Goal: Task Accomplishment & Management: Use online tool/utility

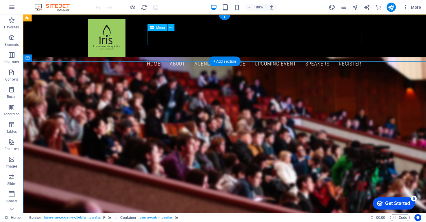
click at [354, 57] on nav "Home About AGENDA AT A GLANCE UPCOMING EVENT Speakers Register" at bounding box center [224, 64] width 273 height 14
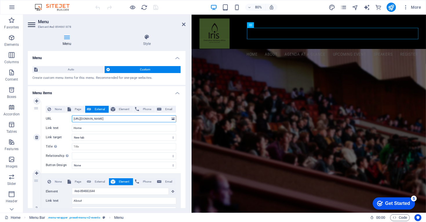
click at [97, 116] on input "[URL][DOMAIN_NAME]" at bounding box center [124, 118] width 104 height 7
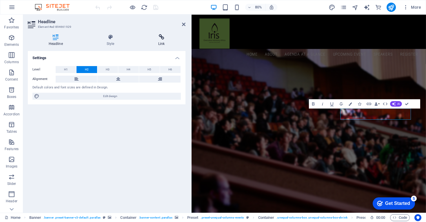
click at [160, 40] on icon at bounding box center [161, 37] width 48 height 6
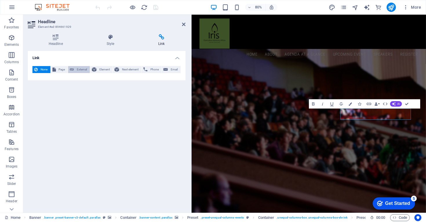
click at [81, 69] on span "External" at bounding box center [82, 69] width 12 height 7
select select "blank"
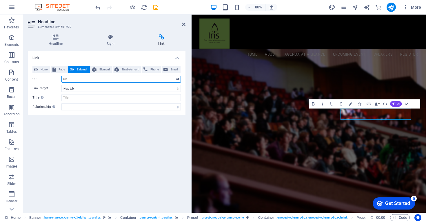
paste input "[URL][DOMAIN_NAME]"
type input "[URL][DOMAIN_NAME]"
click at [131, 159] on div "Link None Page External Element Next element Phone Email Page Home Subpage Lega…" at bounding box center [107, 129] width 158 height 157
click at [184, 25] on icon at bounding box center [183, 24] width 3 height 5
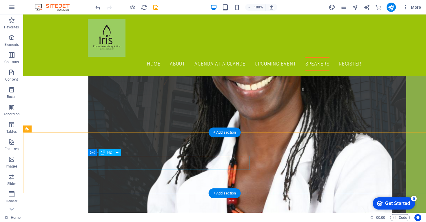
scroll to position [1542, 0]
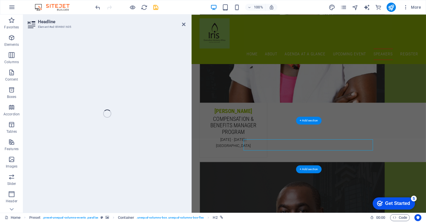
scroll to position [1631, 0]
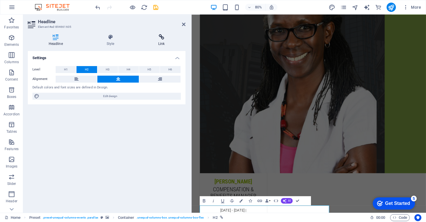
click at [159, 36] on icon at bounding box center [161, 37] width 48 height 6
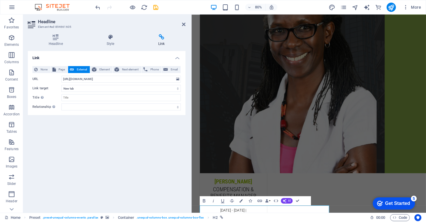
click at [87, 167] on div "Link None Page External Element Next element Phone Email Page Home Subpage Lega…" at bounding box center [107, 129] width 158 height 157
click at [185, 24] on aside "Headline Element #ed-894661605 Headline Style Link Settings Level H1 H2 H3 H4 H…" at bounding box center [107, 113] width 168 height 198
click at [184, 24] on icon at bounding box center [183, 24] width 3 height 5
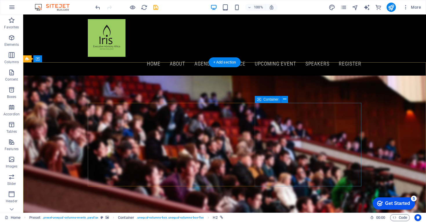
scroll to position [0, 0]
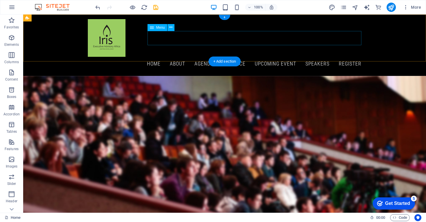
click at [156, 57] on nav "Home About AGENDA AT A GLANCE UPCOMING EVENT Speakers Register" at bounding box center [224, 64] width 273 height 14
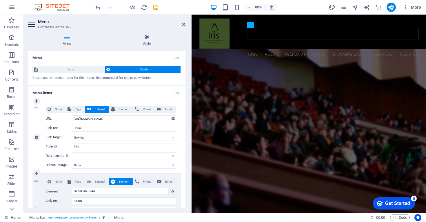
click at [101, 110] on span "External" at bounding box center [100, 109] width 14 height 7
click at [75, 120] on input "[URL][DOMAIN_NAME]" at bounding box center [124, 118] width 104 height 7
select select
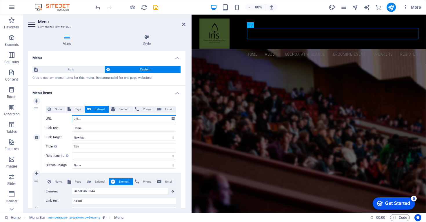
select select
click at [185, 24] on aside "Menu Element #ed-894661878 Menu Style Menu Auto Custom Create custom menu items…" at bounding box center [107, 113] width 168 height 198
click at [184, 24] on icon at bounding box center [183, 24] width 3 height 5
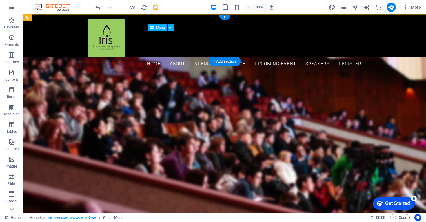
click at [280, 57] on nav "Home About AGENDA AT A GLANCE UPCOMING EVENT Speakers Register" at bounding box center [224, 64] width 273 height 14
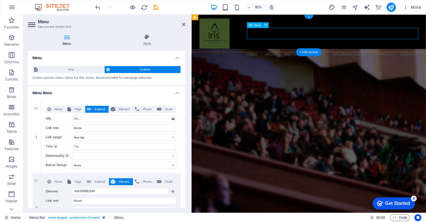
click at [406, 57] on nav "Home About AGENDA AT A GLANCE UPCOMING EVENT Speakers Register" at bounding box center [337, 64] width 273 height 14
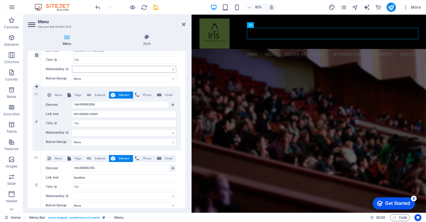
scroll to position [214, 0]
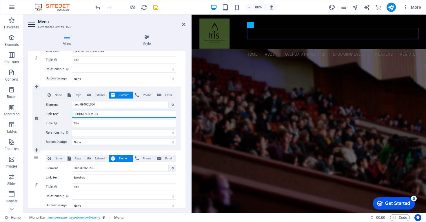
click at [102, 114] on input "UPCOMING EVENT" at bounding box center [124, 114] width 104 height 7
type input "UPCOMING EVENTS"
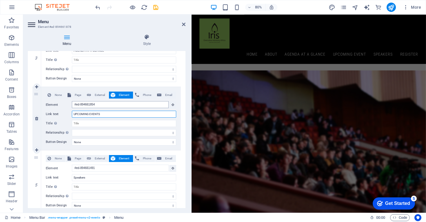
select select
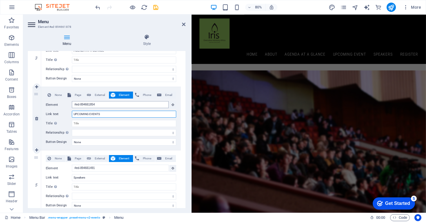
select select
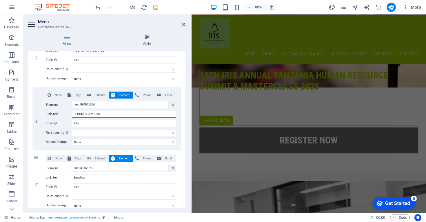
scroll to position [0, 0]
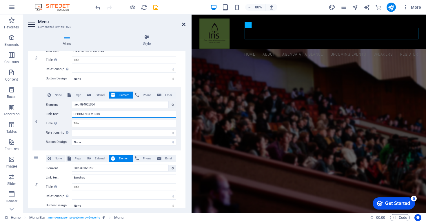
type input "UPCOMING EVENTS"
click at [182, 24] on icon at bounding box center [183, 24] width 3 height 5
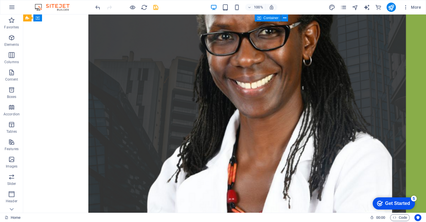
scroll to position [1507, 0]
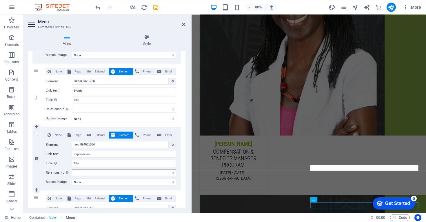
scroll to position [161, 0]
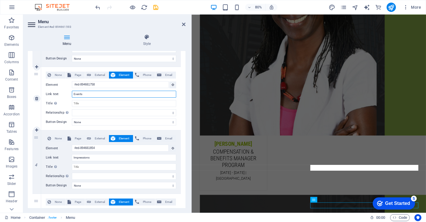
click at [92, 94] on input "Events" at bounding box center [124, 94] width 104 height 7
type input "E"
select select
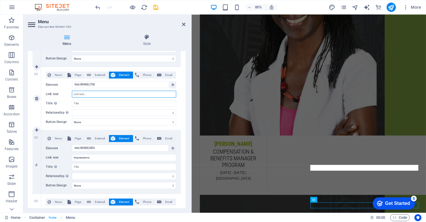
select select
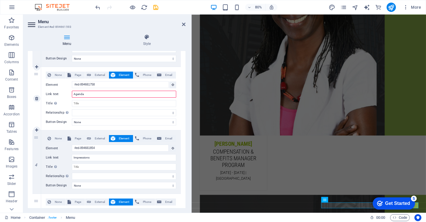
type input "Agenda a"
select select
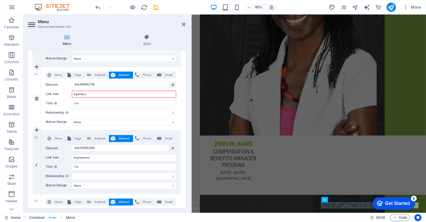
select select
type input "Agenda at a G"
select select
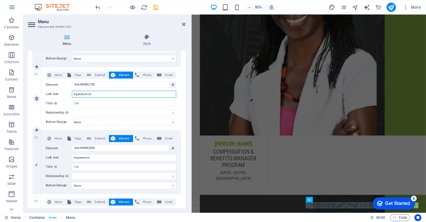
select select
type input "Agenda at a Glac"
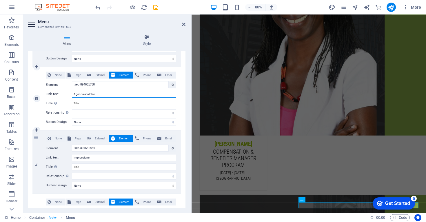
select select
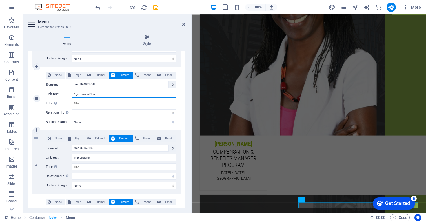
select select
type input "Agenda at a Glance"
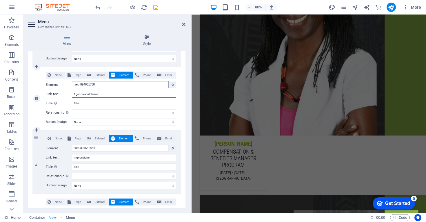
select select
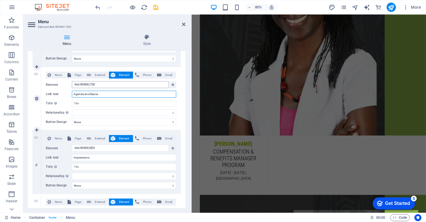
select select
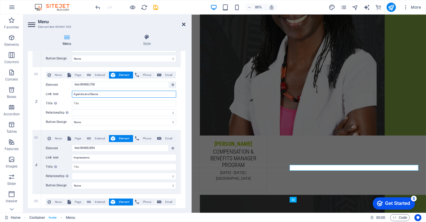
type input "Agenda at a Glance"
click at [183, 25] on icon at bounding box center [183, 24] width 3 height 5
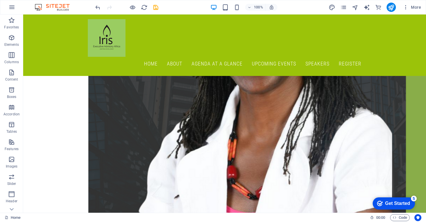
scroll to position [1507, 0]
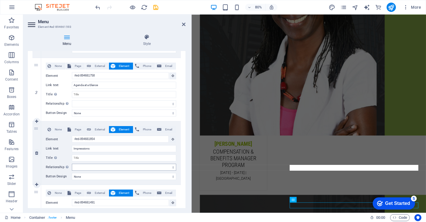
scroll to position [182, 0]
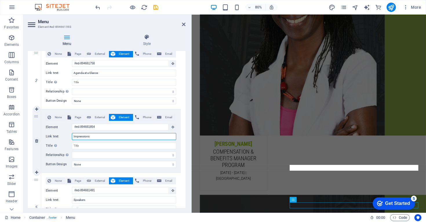
click at [96, 138] on input "Impressions" at bounding box center [124, 136] width 104 height 7
type input "I"
select select
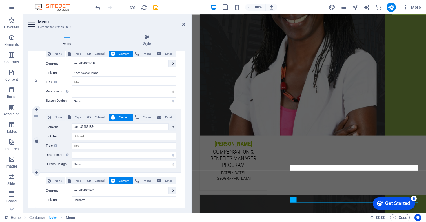
select select
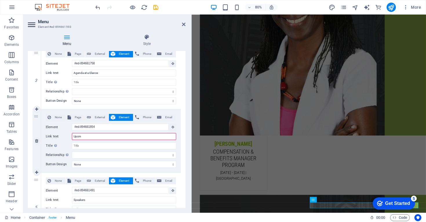
type input "Upc"
select select
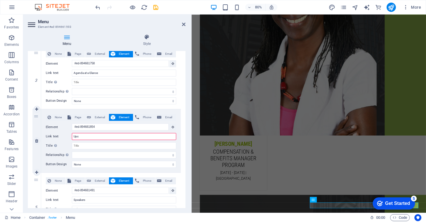
select select
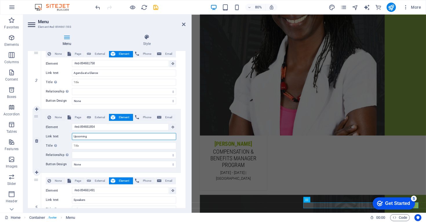
type input "Upcoming"
select select
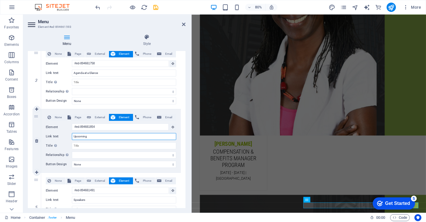
select select
type input "Upcoming Events"
select select
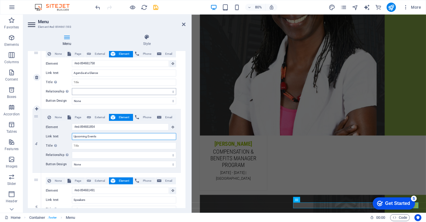
select select
type input "Upcoming Events"
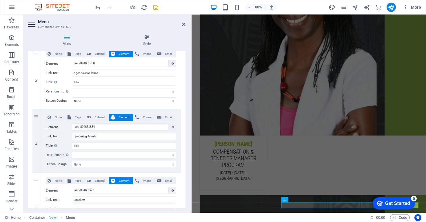
click at [183, 21] on h2 "Menu" at bounding box center [111, 21] width 147 height 5
click at [183, 25] on icon at bounding box center [183, 24] width 3 height 5
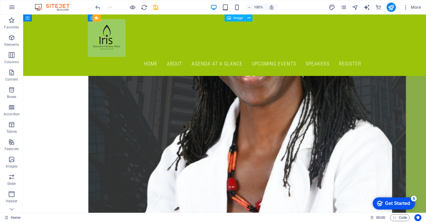
scroll to position [1542, 0]
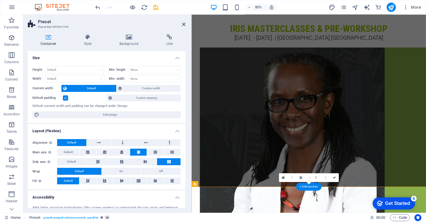
scroll to position [1631, 0]
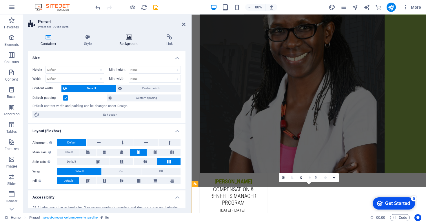
click at [128, 42] on h4 "Background" at bounding box center [130, 40] width 47 height 12
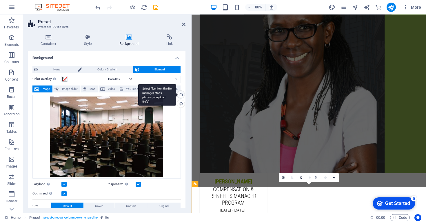
click at [180, 96] on div "Select files from the file manager, stock photos, or upload file(s)" at bounding box center [180, 95] width 9 height 9
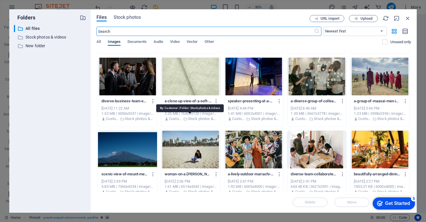
scroll to position [1017, 0]
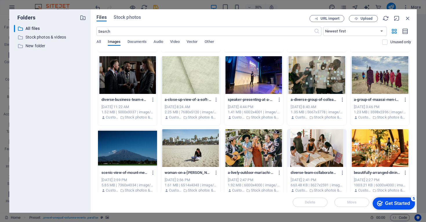
click at [246, 89] on div at bounding box center [253, 75] width 59 height 38
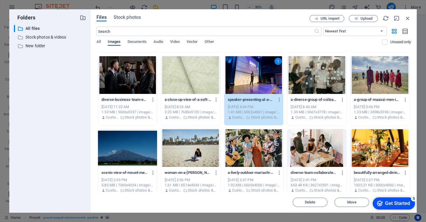
click at [254, 76] on div "1" at bounding box center [253, 75] width 59 height 38
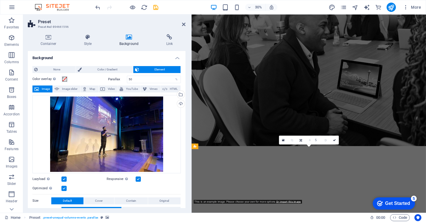
scroll to position [1678, 0]
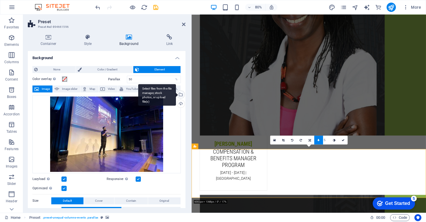
click at [180, 95] on div "Select files from the file manager, stock photos, or upload file(s)" at bounding box center [180, 95] width 9 height 9
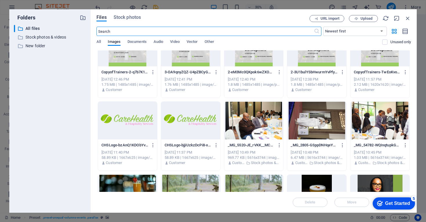
scroll to position [28, 0]
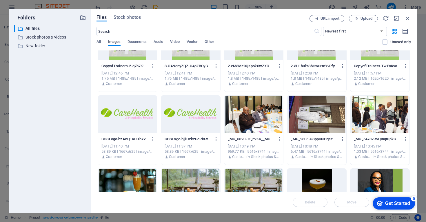
click at [371, 112] on div at bounding box center [379, 115] width 59 height 38
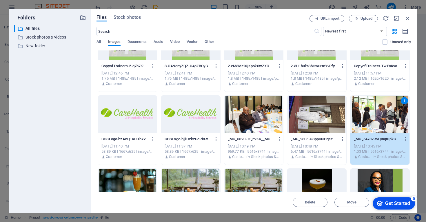
click at [371, 112] on div "1" at bounding box center [379, 115] width 59 height 38
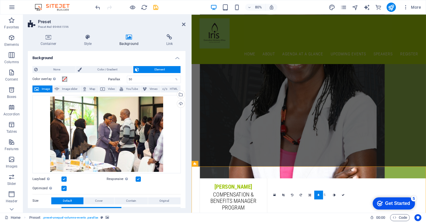
scroll to position [1609, 0]
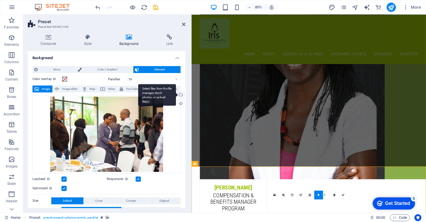
click at [181, 93] on div "Select files from the file manager, stock photos, or upload file(s)" at bounding box center [180, 95] width 9 height 9
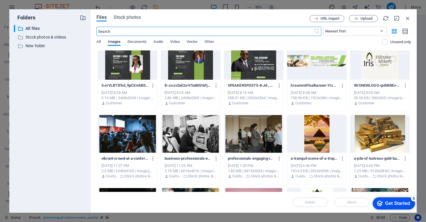
scroll to position [593, 0]
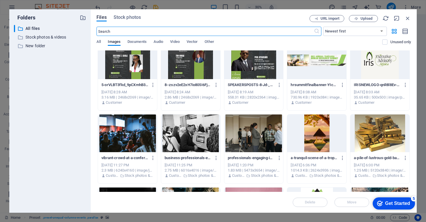
click at [311, 59] on div at bounding box center [316, 60] width 59 height 38
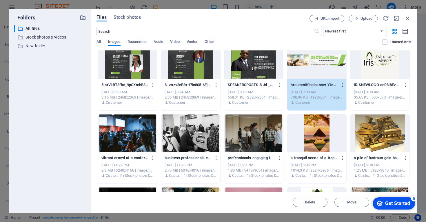
click at [311, 59] on div "1" at bounding box center [316, 60] width 59 height 38
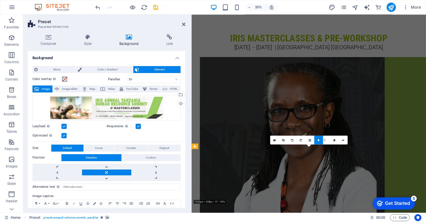
scroll to position [1678, 0]
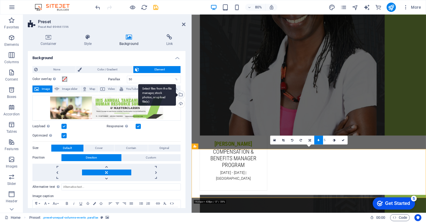
click at [176, 95] on div "Select files from the file manager, stock photos, or upload file(s)" at bounding box center [157, 95] width 38 height 22
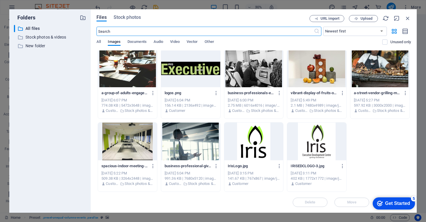
scroll to position [1388, 0]
click at [133, 156] on div at bounding box center [127, 142] width 59 height 38
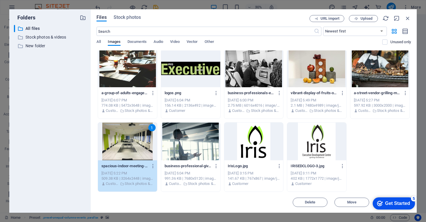
click at [132, 155] on div "1" at bounding box center [127, 142] width 59 height 38
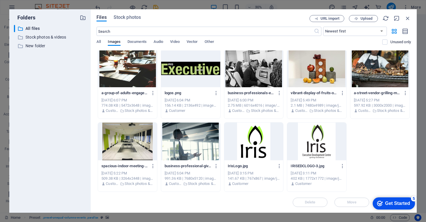
click at [132, 155] on div at bounding box center [127, 142] width 59 height 38
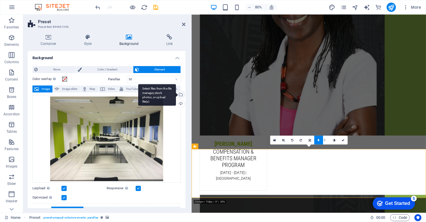
click at [179, 96] on div "Select files from the file manager, stock photos, or upload file(s)" at bounding box center [180, 95] width 9 height 9
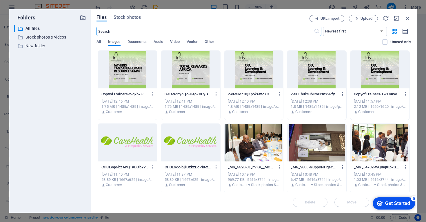
scroll to position [1530, 0]
click at [125, 16] on span "Stock photos" at bounding box center [127, 17] width 27 height 7
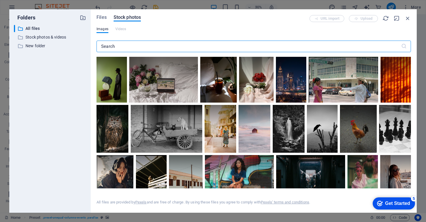
click at [145, 45] on input "text" at bounding box center [248, 47] width 304 height 12
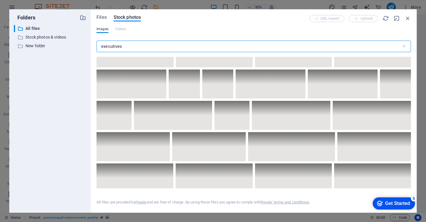
scroll to position [2357, 0]
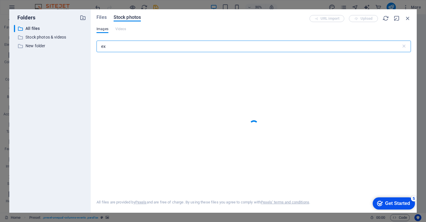
type input "e"
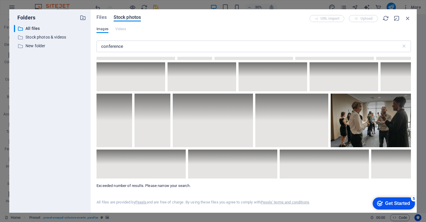
scroll to position [4003, 0]
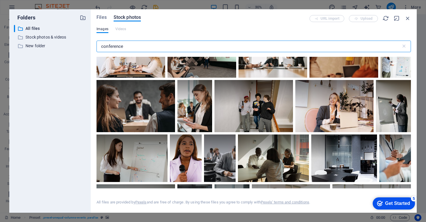
click at [145, 47] on input "conference" at bounding box center [248, 47] width 304 height 12
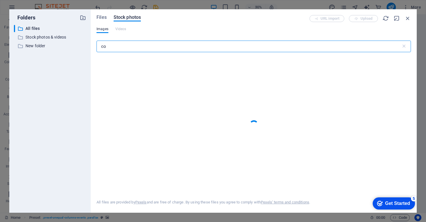
type input "c"
type input "office"
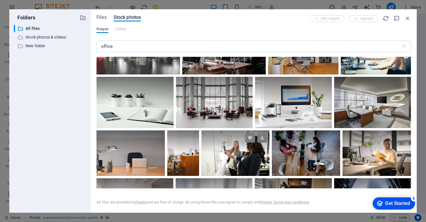
scroll to position [16, 0]
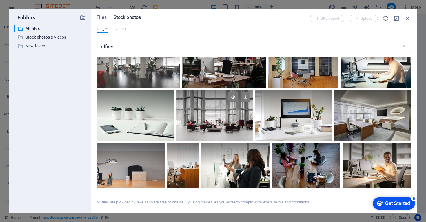
click at [226, 124] on div at bounding box center [214, 115] width 77 height 51
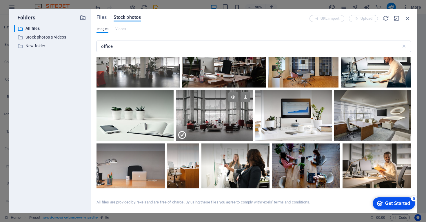
click at [226, 124] on div at bounding box center [214, 127] width 77 height 25
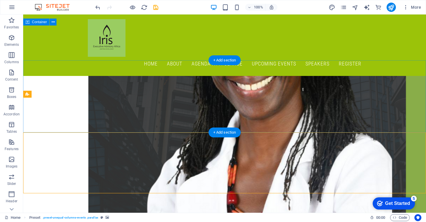
scroll to position [1542, 0]
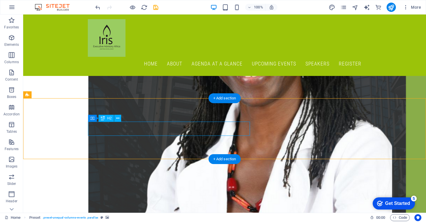
click at [120, 118] on button at bounding box center [117, 118] width 7 height 7
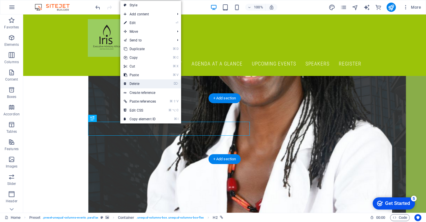
click at [139, 84] on link "⌦ Delete" at bounding box center [139, 83] width 39 height 9
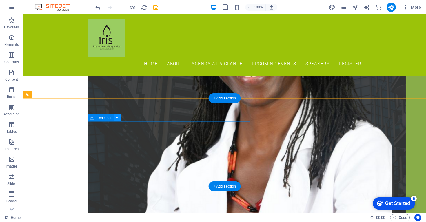
click at [117, 118] on icon at bounding box center [117, 118] width 3 height 6
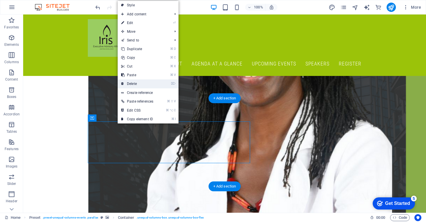
click at [136, 83] on link "⌦ Delete" at bounding box center [137, 83] width 39 height 9
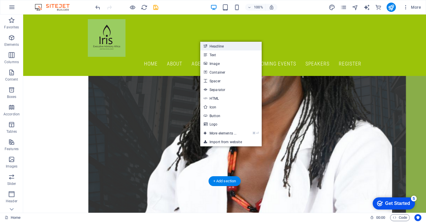
click at [223, 48] on link "Headline" at bounding box center [230, 46] width 61 height 9
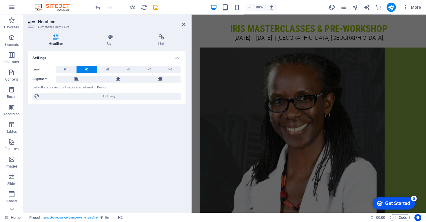
scroll to position [1672, 0]
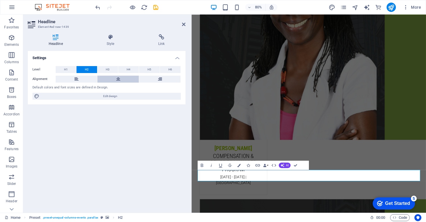
click at [118, 78] on icon at bounding box center [118, 79] width 4 height 7
click at [67, 70] on span "H1" at bounding box center [66, 69] width 4 height 7
click at [183, 26] on icon at bounding box center [183, 24] width 3 height 5
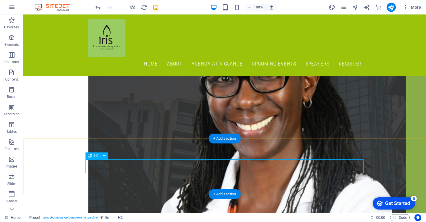
scroll to position [1502, 0]
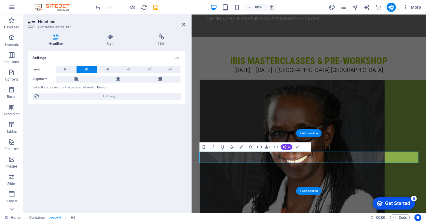
scroll to position [1625, 0]
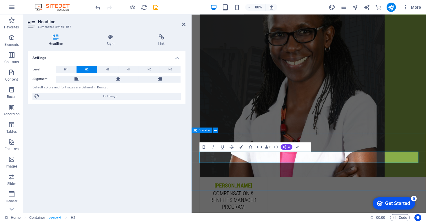
click at [242, 148] on icon "button" at bounding box center [240, 146] width 3 height 3
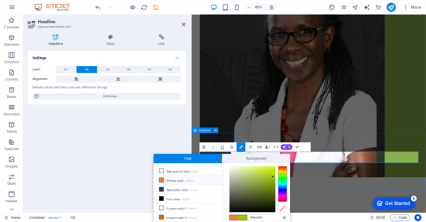
drag, startPoint x: 266, startPoint y: 218, endPoint x: 246, endPoint y: 218, distance: 19.7
click at [185, 23] on icon at bounding box center [183, 24] width 3 height 5
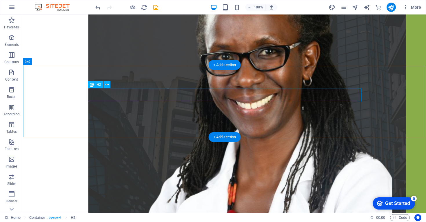
scroll to position [1537, 0]
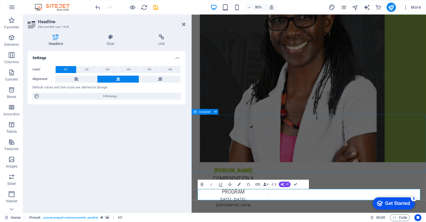
scroll to position [1649, 0]
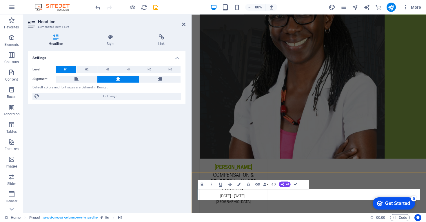
click at [241, 184] on button "Colors" at bounding box center [238, 184] width 9 height 9
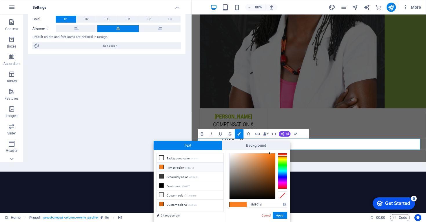
drag, startPoint x: 264, startPoint y: 205, endPoint x: 244, endPoint y: 205, distance: 20.0
type input "#9bc309"
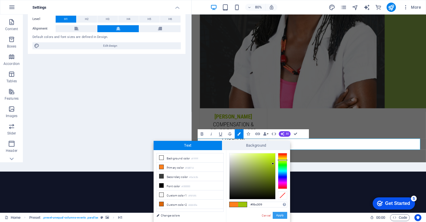
click at [282, 215] on button "Apply" at bounding box center [280, 215] width 14 height 7
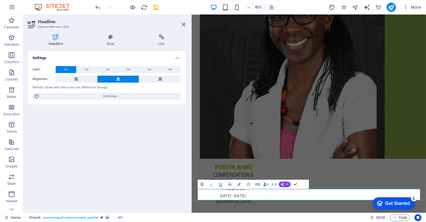
scroll to position [0, 0]
click at [173, 184] on div "Settings Level H1 H2 H3 H4 H5 H6 Alignment Default colors and font sizes are de…" at bounding box center [107, 129] width 158 height 157
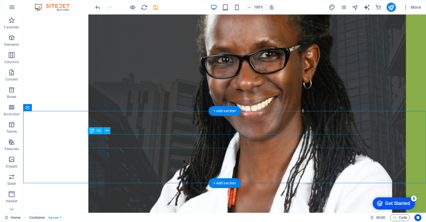
scroll to position [1537, 0]
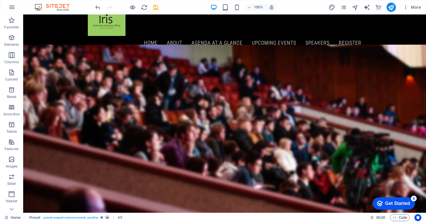
scroll to position [18, 0]
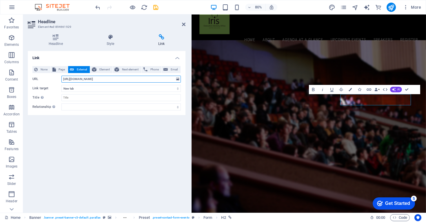
click at [72, 80] on input "[URL][DOMAIN_NAME]" at bounding box center [120, 79] width 119 height 7
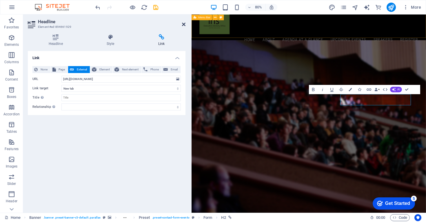
click at [184, 23] on icon at bounding box center [183, 24] width 3 height 5
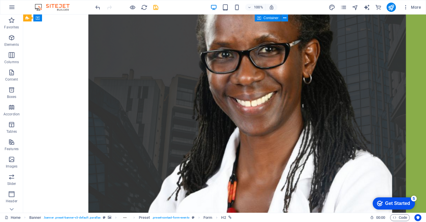
scroll to position [1502, 0]
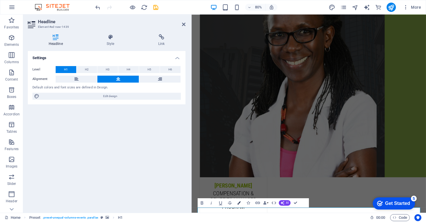
click at [240, 206] on button "Colors" at bounding box center [238, 202] width 9 height 9
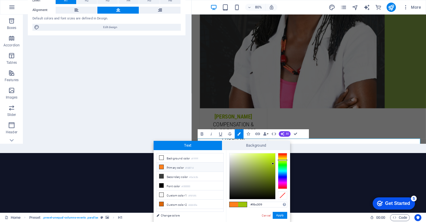
type input "#060606"
click at [231, 198] on div at bounding box center [252, 176] width 46 height 46
click at [277, 214] on button "Apply" at bounding box center [280, 215] width 14 height 7
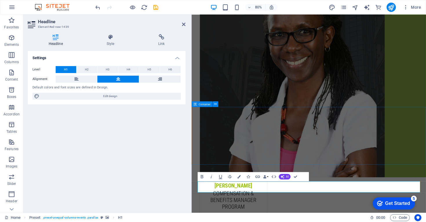
scroll to position [1669, 0]
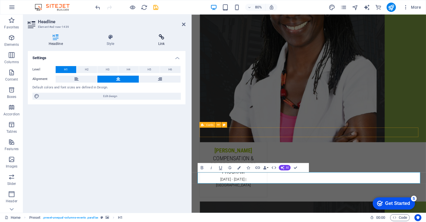
click at [160, 41] on h4 "Link" at bounding box center [161, 40] width 48 height 12
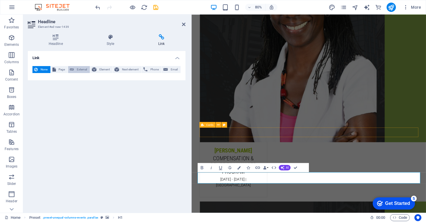
click at [80, 68] on span "External" at bounding box center [82, 69] width 12 height 7
select select "blank"
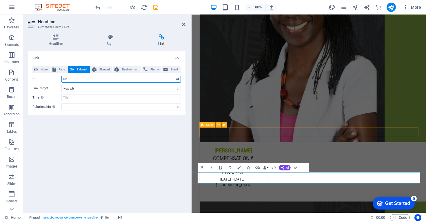
paste input "[URL][DOMAIN_NAME]"
type input "[URL][DOMAIN_NAME]"
click at [184, 26] on icon at bounding box center [183, 24] width 3 height 5
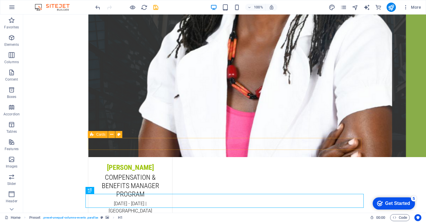
scroll to position [1502, 0]
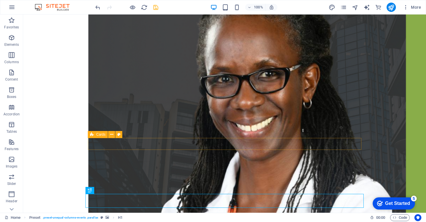
click at [158, 10] on icon "save" at bounding box center [155, 7] width 7 height 7
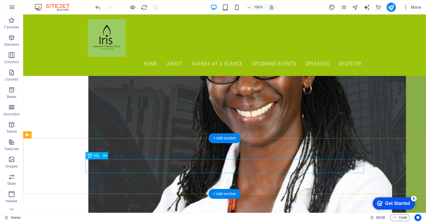
click at [107, 158] on button at bounding box center [104, 155] width 7 height 7
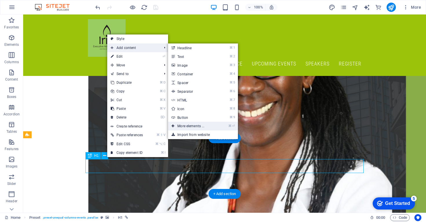
click at [192, 127] on link "⌘ ⏎ More elements ..." at bounding box center [192, 126] width 48 height 9
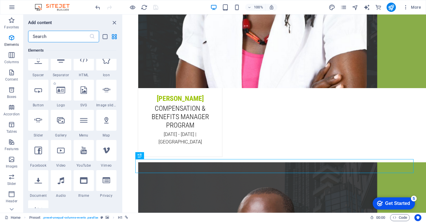
scroll to position [104, 0]
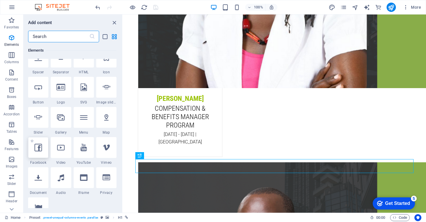
click at [37, 153] on div at bounding box center [38, 147] width 20 height 21
select select "%"
select select "px"
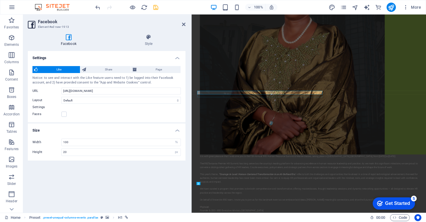
scroll to position [1680, 0]
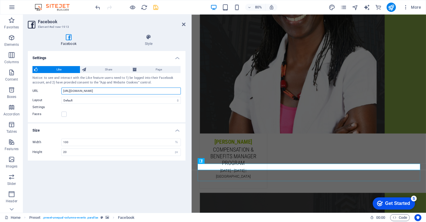
click at [132, 89] on input "[URL][DOMAIN_NAME]" at bounding box center [120, 90] width 119 height 7
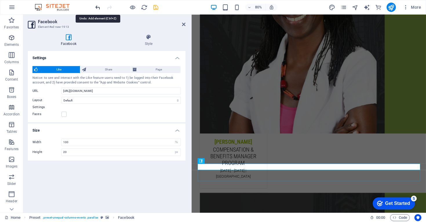
click at [98, 9] on icon "undo" at bounding box center [97, 7] width 7 height 7
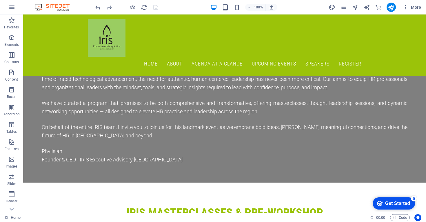
scroll to position [1072, 0]
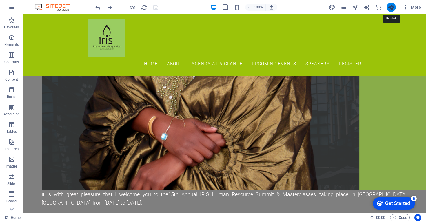
click at [393, 8] on icon "publish" at bounding box center [391, 7] width 7 height 7
